Goal: Task Accomplishment & Management: Manage account settings

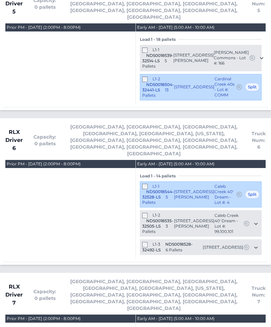
scroll to position [1685, 0]
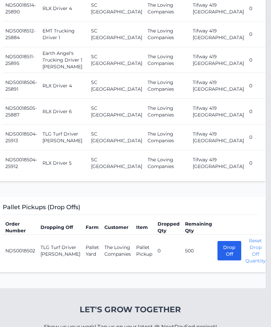
scroll to position [906, 5]
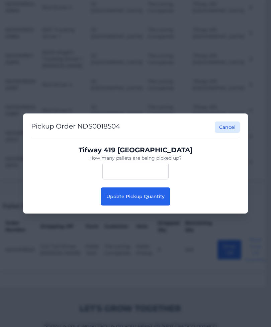
click at [150, 205] on button "Update Pickup Quantity" at bounding box center [136, 196] width 70 height 18
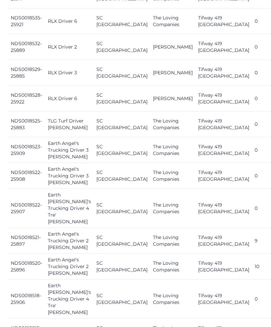
scroll to position [531, 0]
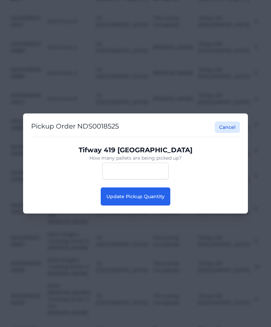
click at [165, 205] on button "Update Pickup Quantity" at bounding box center [136, 196] width 70 height 18
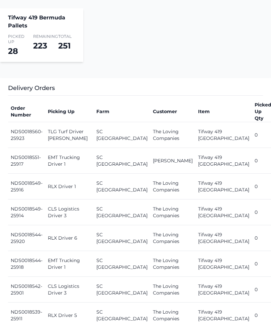
scroll to position [212, 0]
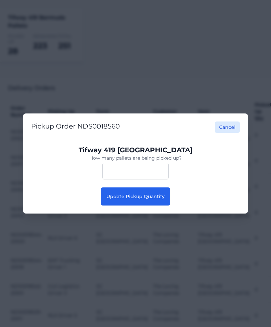
click at [165, 205] on button "Update Pickup Quantity" at bounding box center [136, 196] width 70 height 18
